Goal: Task Accomplishment & Management: Manage account settings

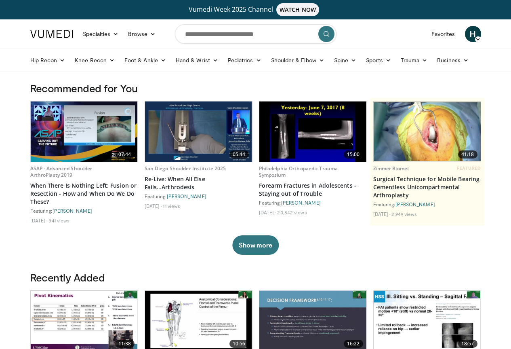
click at [481, 35] on span "H" at bounding box center [473, 34] width 16 height 16
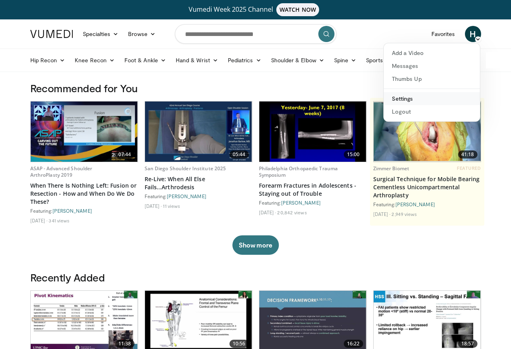
click at [436, 99] on link "Settings" at bounding box center [432, 98] width 96 height 13
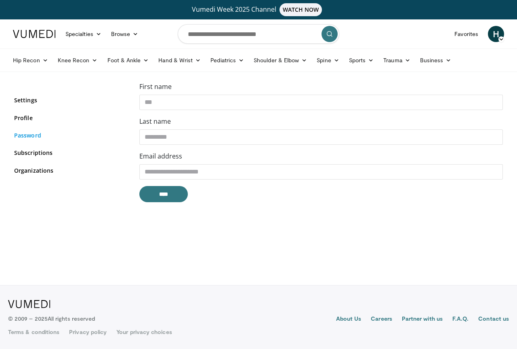
click at [36, 134] on link "Password" at bounding box center [70, 135] width 113 height 8
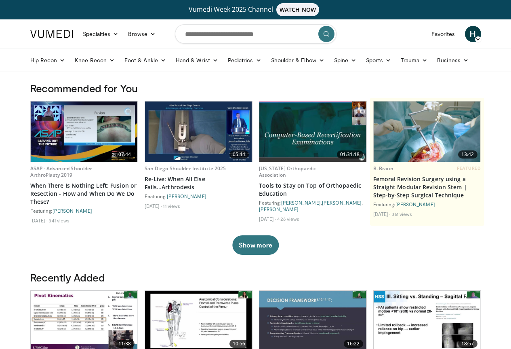
click at [481, 34] on span "H" at bounding box center [473, 34] width 16 height 16
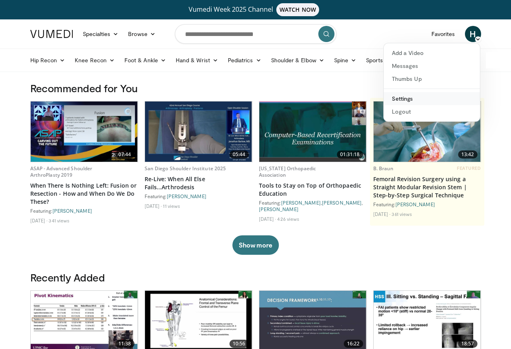
click at [462, 100] on link "Settings" at bounding box center [432, 98] width 96 height 13
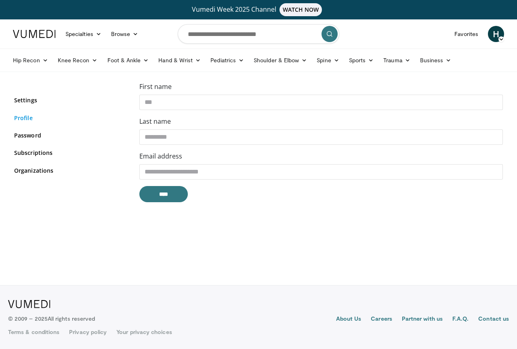
click at [47, 121] on link "Profile" at bounding box center [70, 117] width 113 height 8
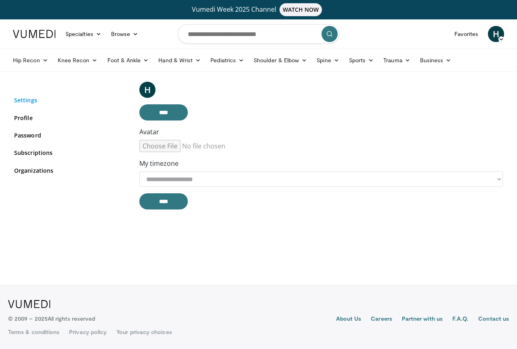
click at [36, 99] on link "Settings" at bounding box center [70, 100] width 113 height 8
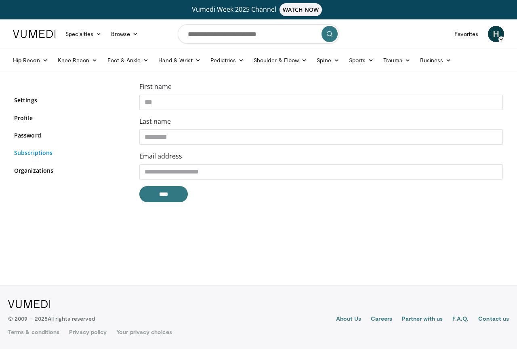
click at [40, 152] on link "Subscriptions" at bounding box center [70, 152] width 113 height 8
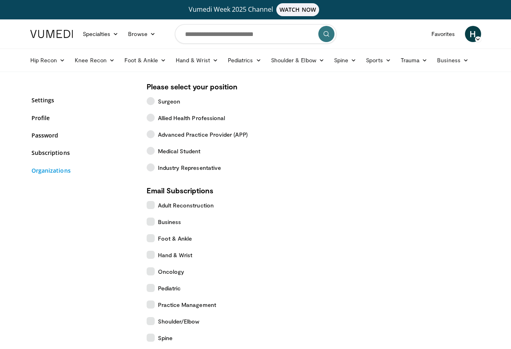
click at [40, 168] on link "Organizations" at bounding box center [82, 170] width 103 height 8
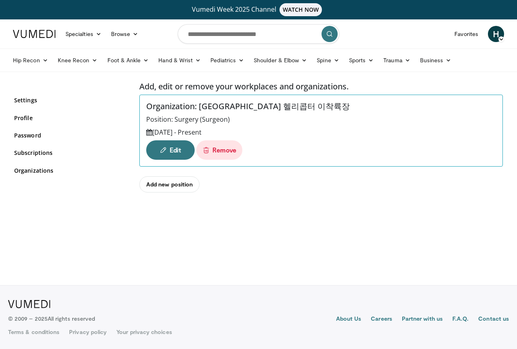
click at [27, 122] on div "Settings Profile Password Subscriptions Organizations" at bounding box center [70, 139] width 113 height 97
click at [27, 118] on link "Profile" at bounding box center [70, 117] width 113 height 8
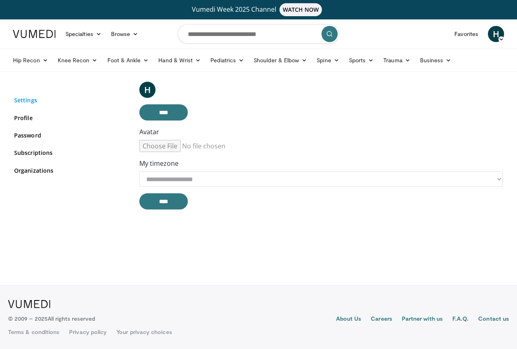
click at [29, 100] on link "Settings" at bounding box center [70, 100] width 113 height 8
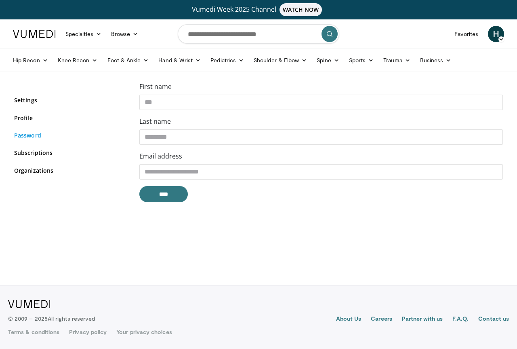
click at [22, 132] on link "Password" at bounding box center [70, 135] width 113 height 8
